Goal: Check status

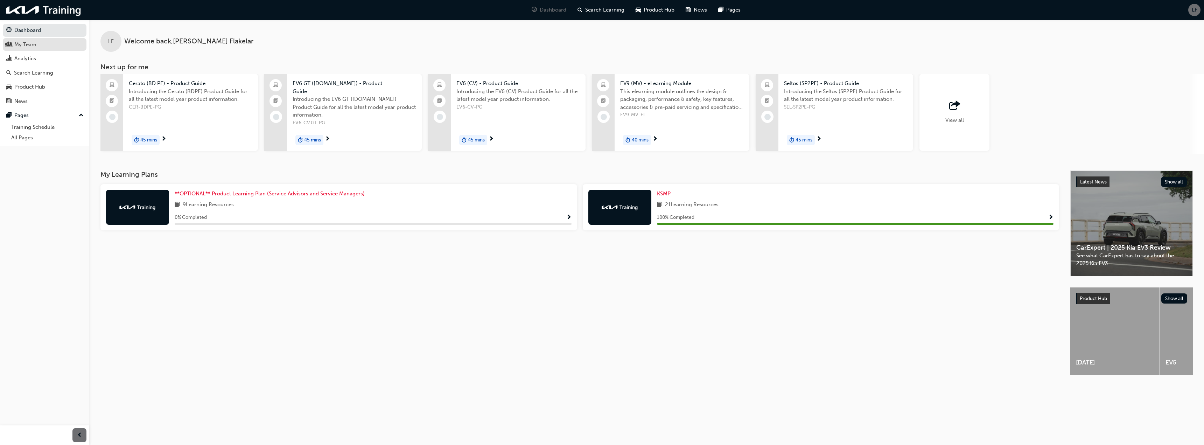
click at [44, 44] on div "My Team" at bounding box center [44, 44] width 77 height 9
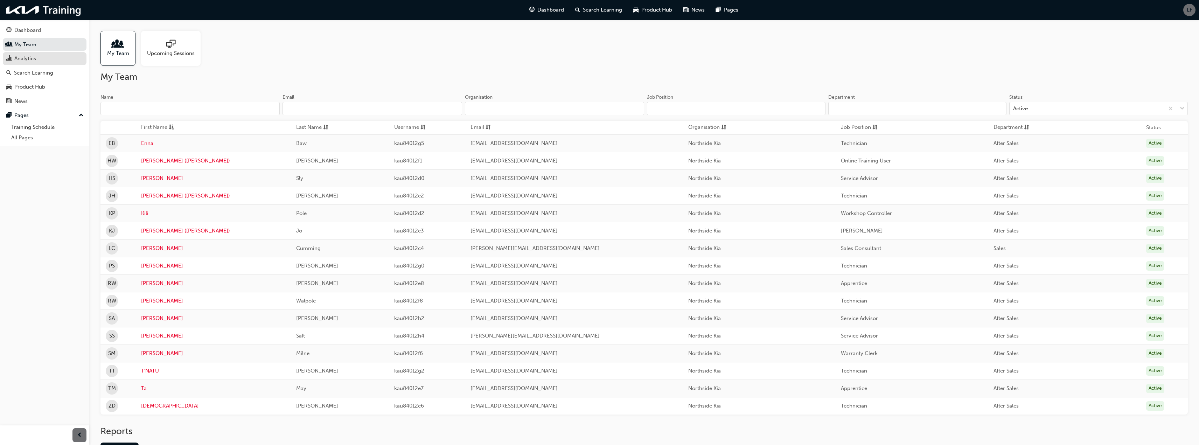
click at [36, 57] on div "Analytics" at bounding box center [25, 59] width 22 height 8
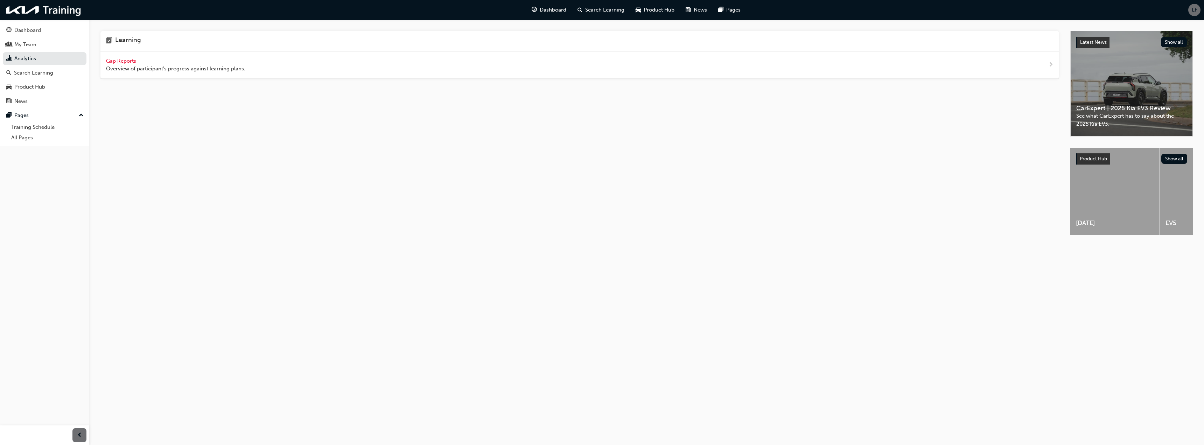
click at [133, 61] on span "Gap Reports" at bounding box center [121, 61] width 31 height 6
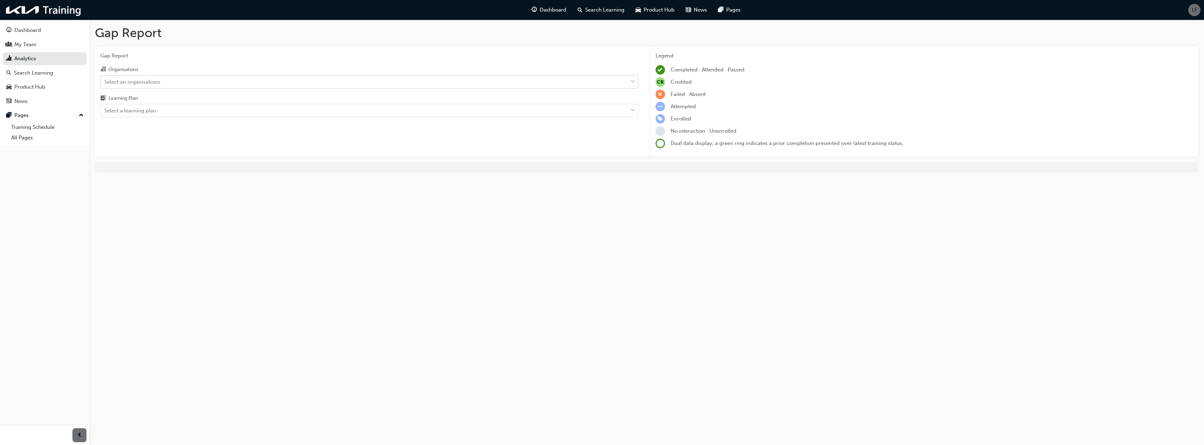
click at [171, 84] on div "Select an organisations" at bounding box center [364, 82] width 527 height 12
click at [105, 84] on input "Organisations Select an organisations" at bounding box center [104, 81] width 1 height 6
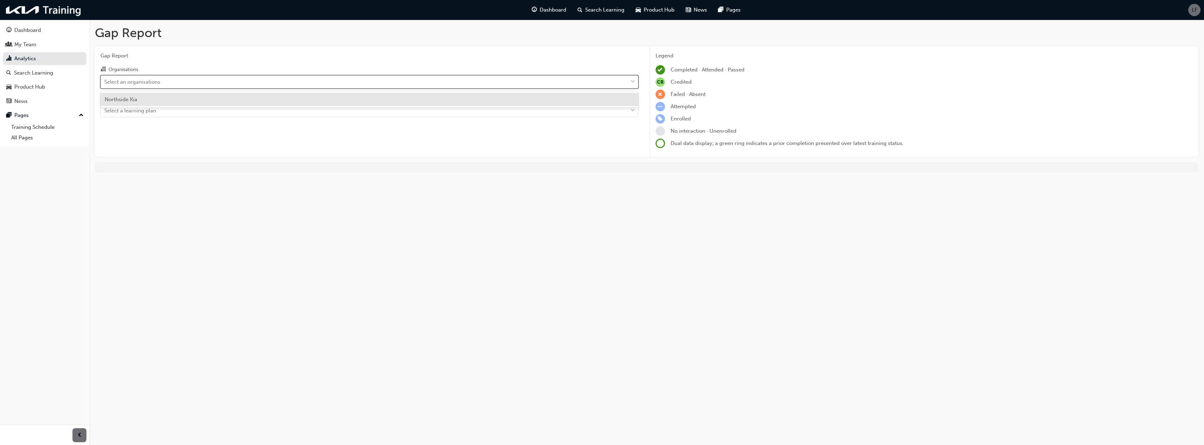
click at [169, 99] on div "Northside Kia" at bounding box center [369, 100] width 538 height 14
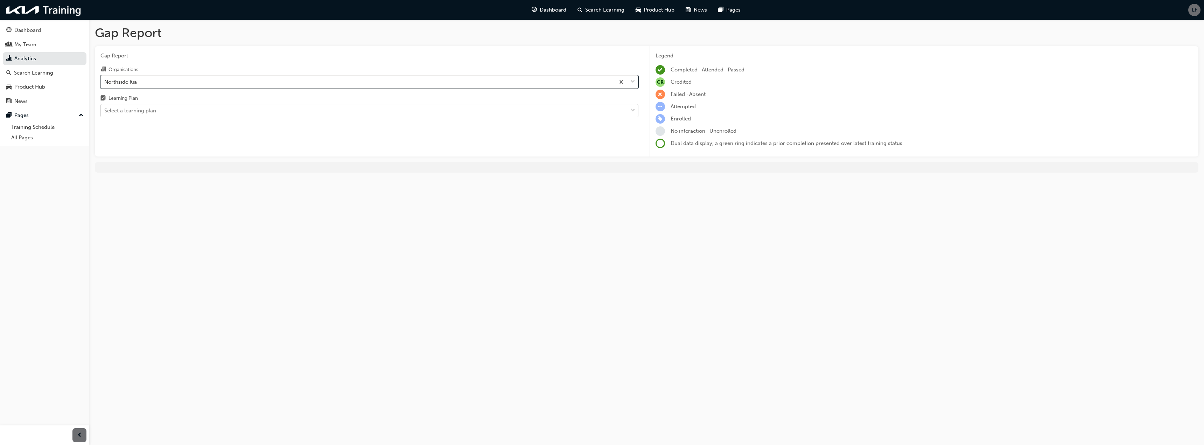
click at [157, 111] on div "Select a learning plan" at bounding box center [364, 111] width 527 height 12
click at [105, 111] on input "Learning Plan Select a learning plan" at bounding box center [104, 110] width 1 height 6
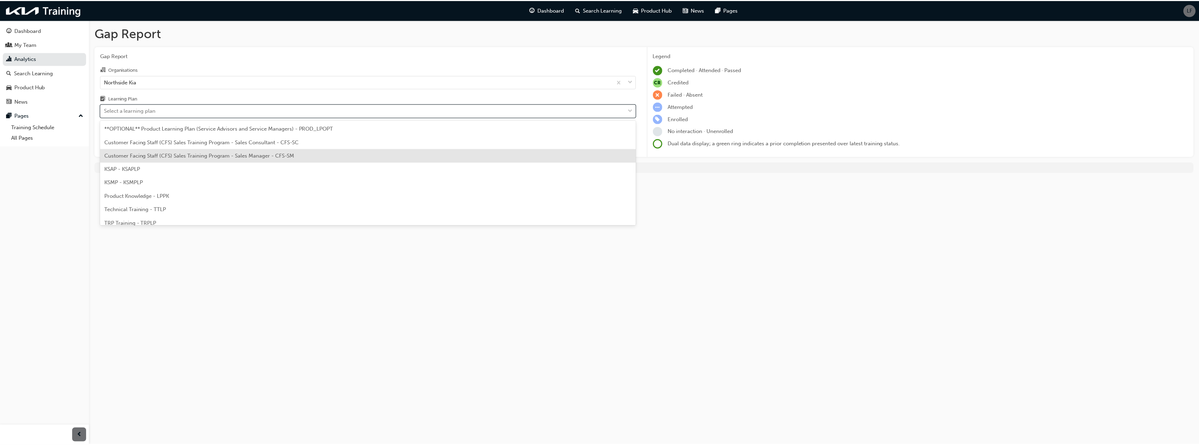
scroll to position [19, 0]
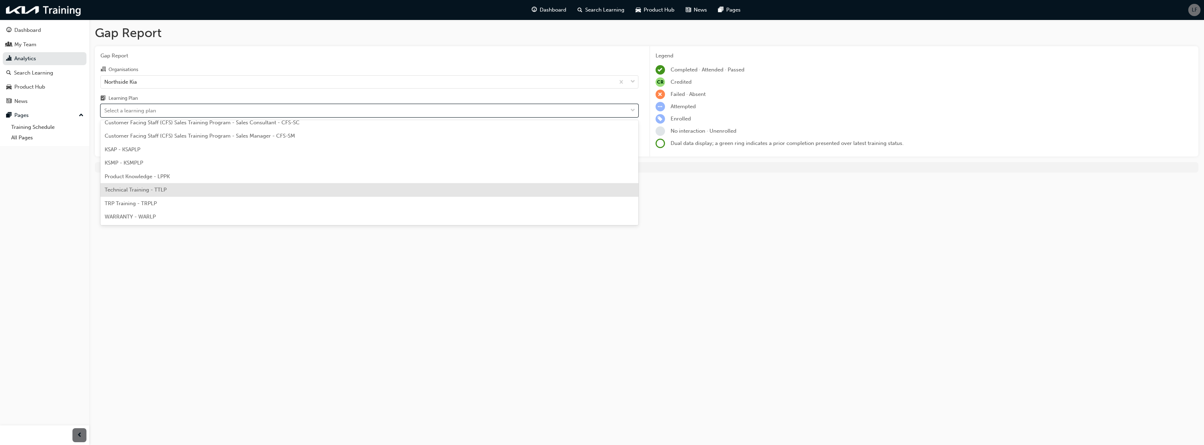
click at [151, 186] on div "Technical Training - TTLP" at bounding box center [369, 190] width 538 height 14
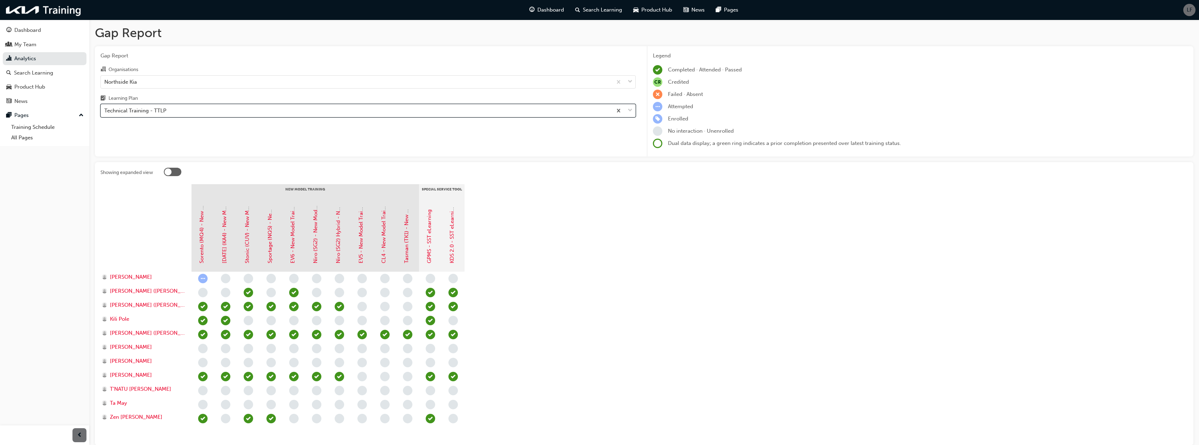
click at [133, 106] on div "Technical Training - TTLP" at bounding box center [356, 111] width 511 height 12
click at [105, 107] on input "Learning Plan option Technical Training - TTLP, selected. 0 results available. …" at bounding box center [104, 110] width 1 height 6
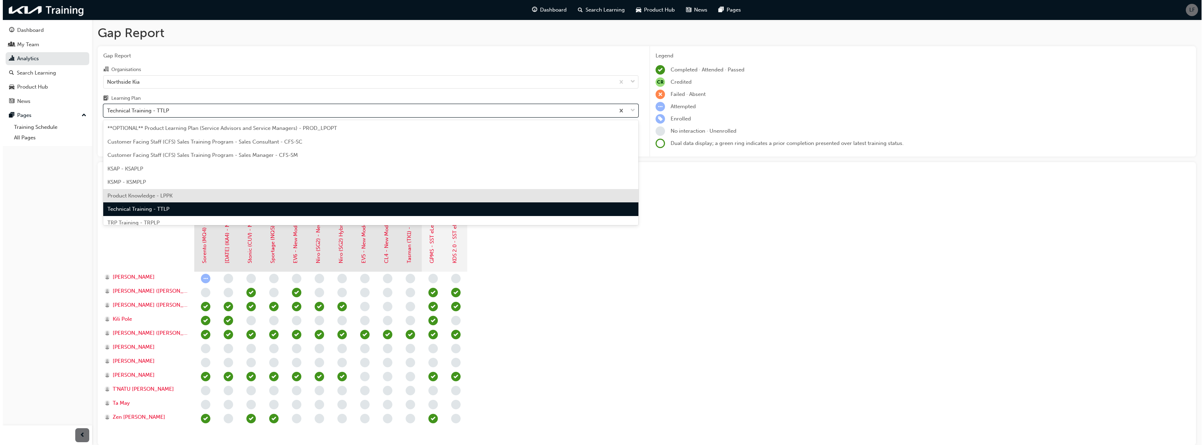
scroll to position [19, 0]
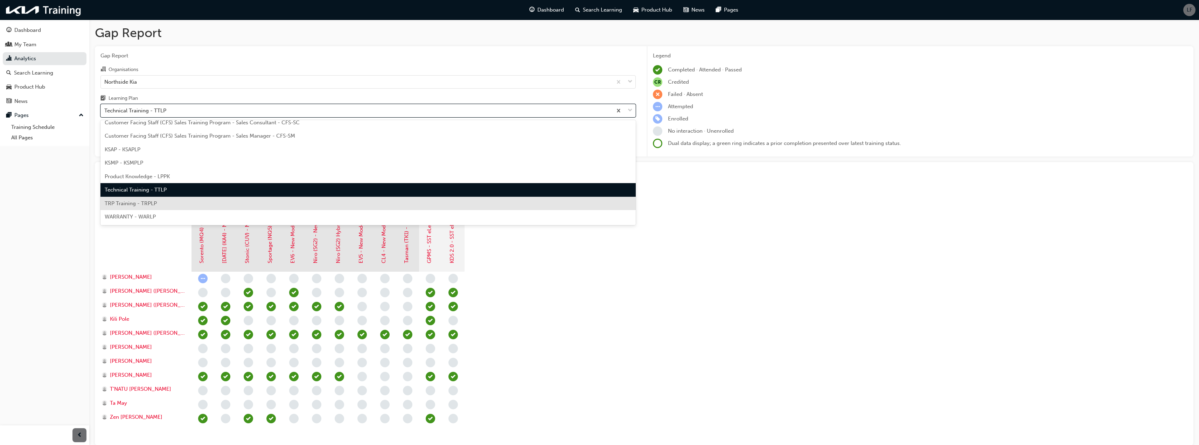
click at [140, 201] on span "TRP Training - TRPLP" at bounding box center [131, 203] width 52 height 6
